Goal: Register for event/course

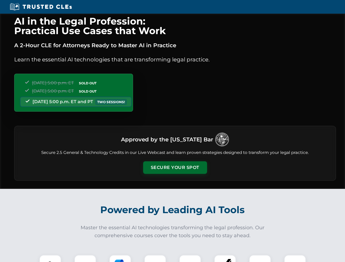
click at [175, 168] on button "Secure Your Spot" at bounding box center [175, 167] width 64 height 13
click at [50, 258] on img at bounding box center [50, 266] width 16 height 16
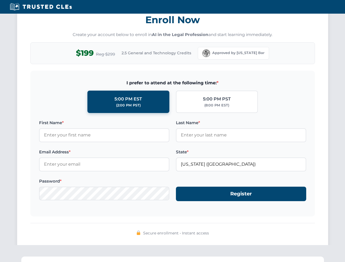
scroll to position [536, 0]
